Goal: Navigation & Orientation: Go to known website

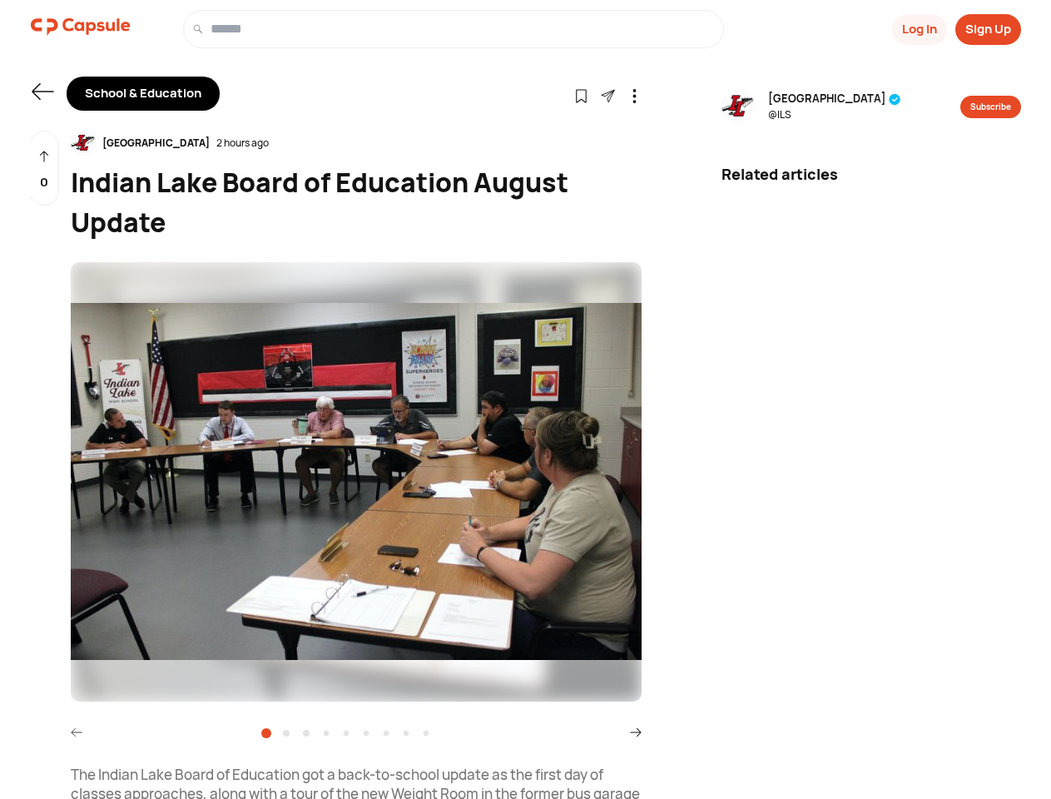
click at [918, 29] on button "Log In" at bounding box center [919, 29] width 55 height 31
click at [988, 29] on button "Sign Up" at bounding box center [989, 29] width 66 height 31
click at [42, 92] on icon at bounding box center [43, 91] width 22 height 17
click at [581, 95] on icon at bounding box center [581, 96] width 14 height 14
